Goal: Information Seeking & Learning: Find specific fact

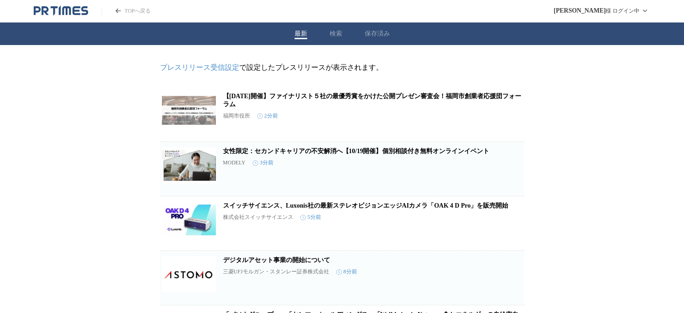
click at [336, 35] on button "検索" at bounding box center [336, 34] width 13 height 8
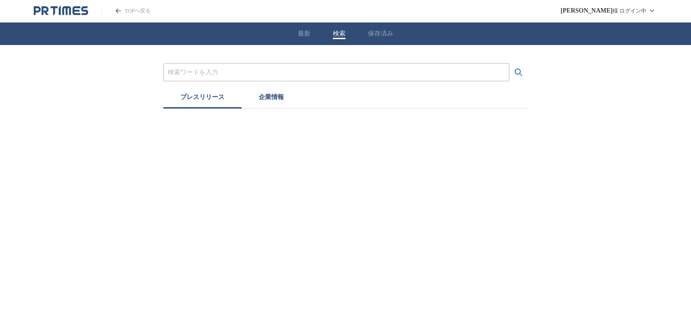
click at [348, 68] on input "プレスリリースおよび企業を検索する" at bounding box center [336, 72] width 337 height 10
click at [510, 63] on button "検索する" at bounding box center [519, 72] width 18 height 18
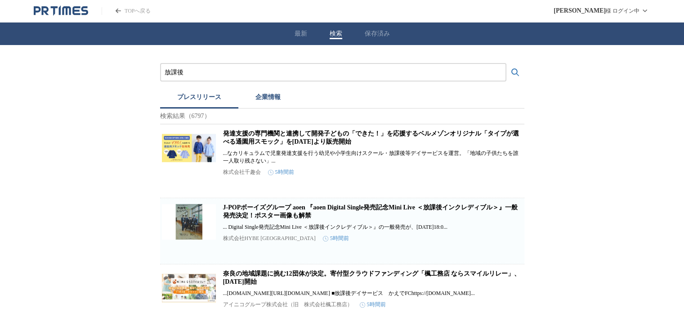
click at [507, 63] on button "検索する" at bounding box center [516, 72] width 18 height 18
click at [194, 75] on input "放課後" at bounding box center [333, 72] width 337 height 10
click at [507, 63] on button "検索する" at bounding box center [516, 72] width 18 height 18
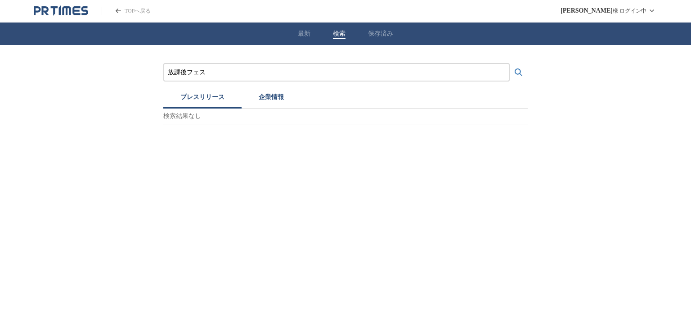
click at [510, 63] on button "検索する" at bounding box center [519, 72] width 18 height 18
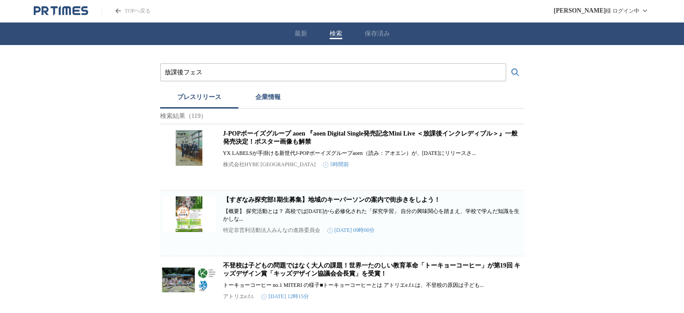
click at [507, 63] on button "検索する" at bounding box center [516, 72] width 18 height 18
click at [230, 75] on input "放課後フェス" at bounding box center [333, 72] width 337 height 10
click at [507, 63] on button "検索する" at bounding box center [516, 72] width 18 height 18
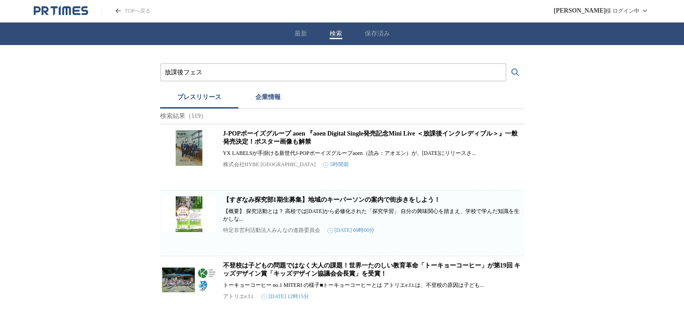
click at [513, 68] on icon "検索する" at bounding box center [515, 72] width 11 height 11
click at [513, 72] on icon "検索する" at bounding box center [515, 72] width 11 height 11
click at [518, 71] on icon "検索する" at bounding box center [515, 72] width 11 height 11
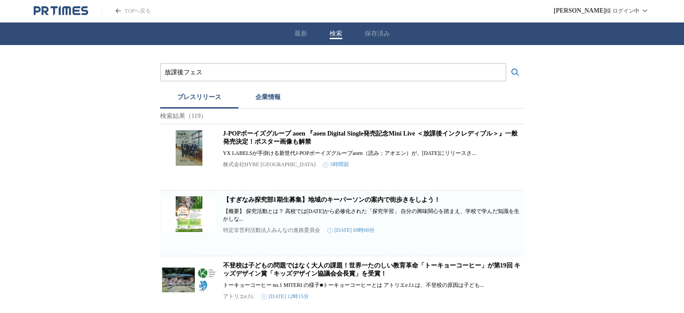
click at [518, 71] on icon "検索する" at bounding box center [515, 72] width 11 height 11
click at [254, 68] on input "放課後フェス" at bounding box center [333, 72] width 337 height 10
click at [507, 63] on button "検索する" at bounding box center [516, 72] width 18 height 18
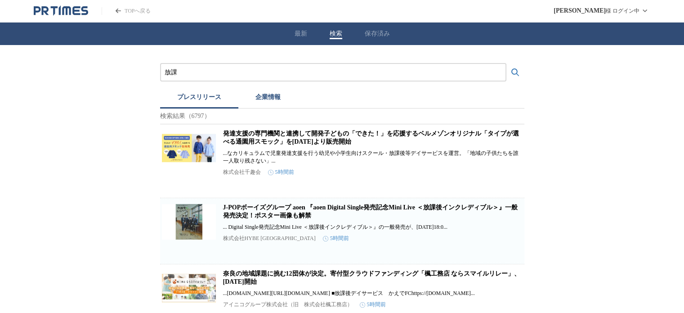
type input "放"
type input "YOUTRUST"
click at [507, 63] on button "検索する" at bounding box center [516, 72] width 18 height 18
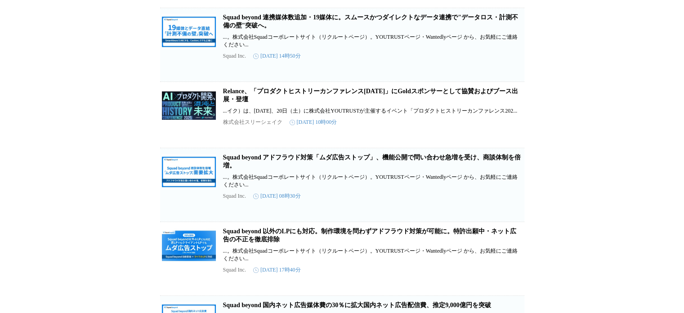
scroll to position [732, 0]
